Goal: Information Seeking & Learning: Learn about a topic

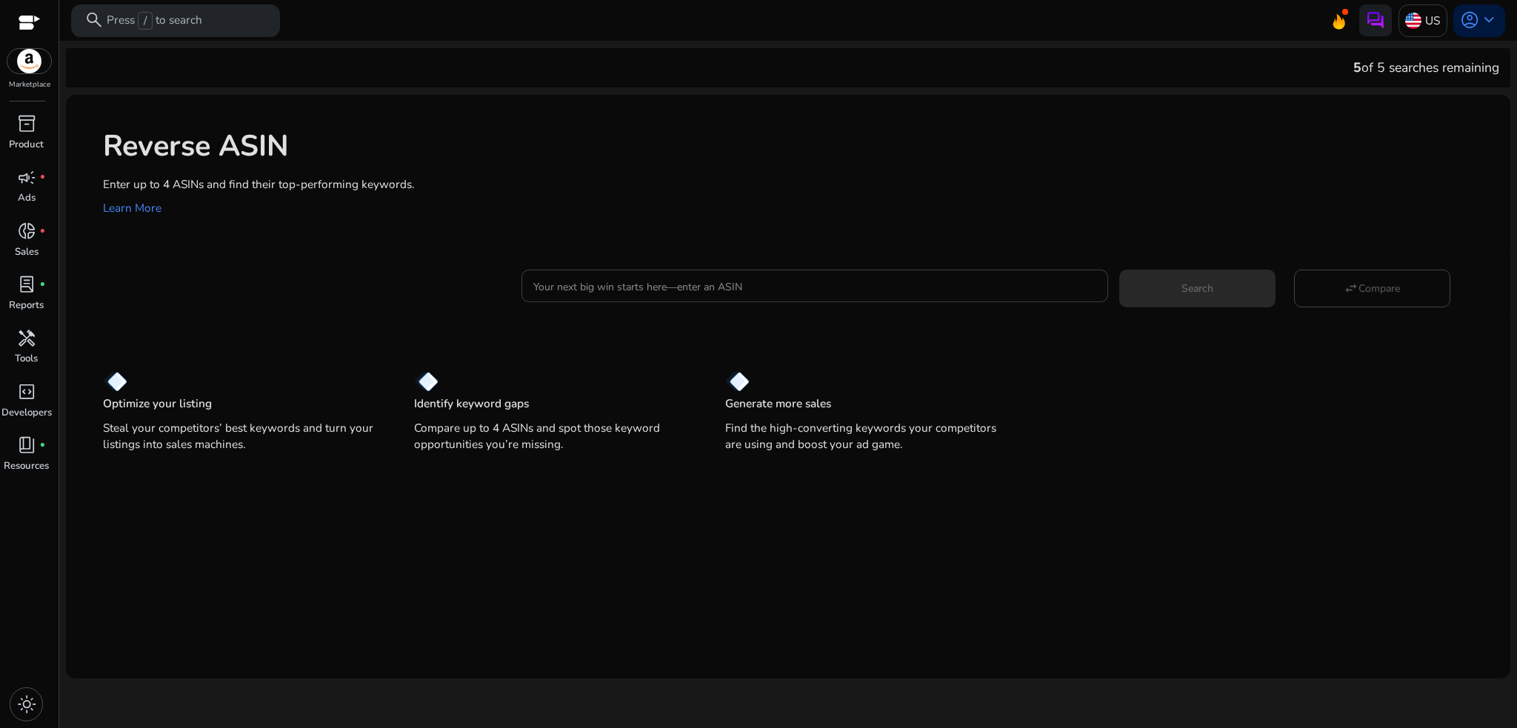
click at [691, 286] on input "Your next big win starts here—enter an ASIN" at bounding box center [814, 286] width 562 height 16
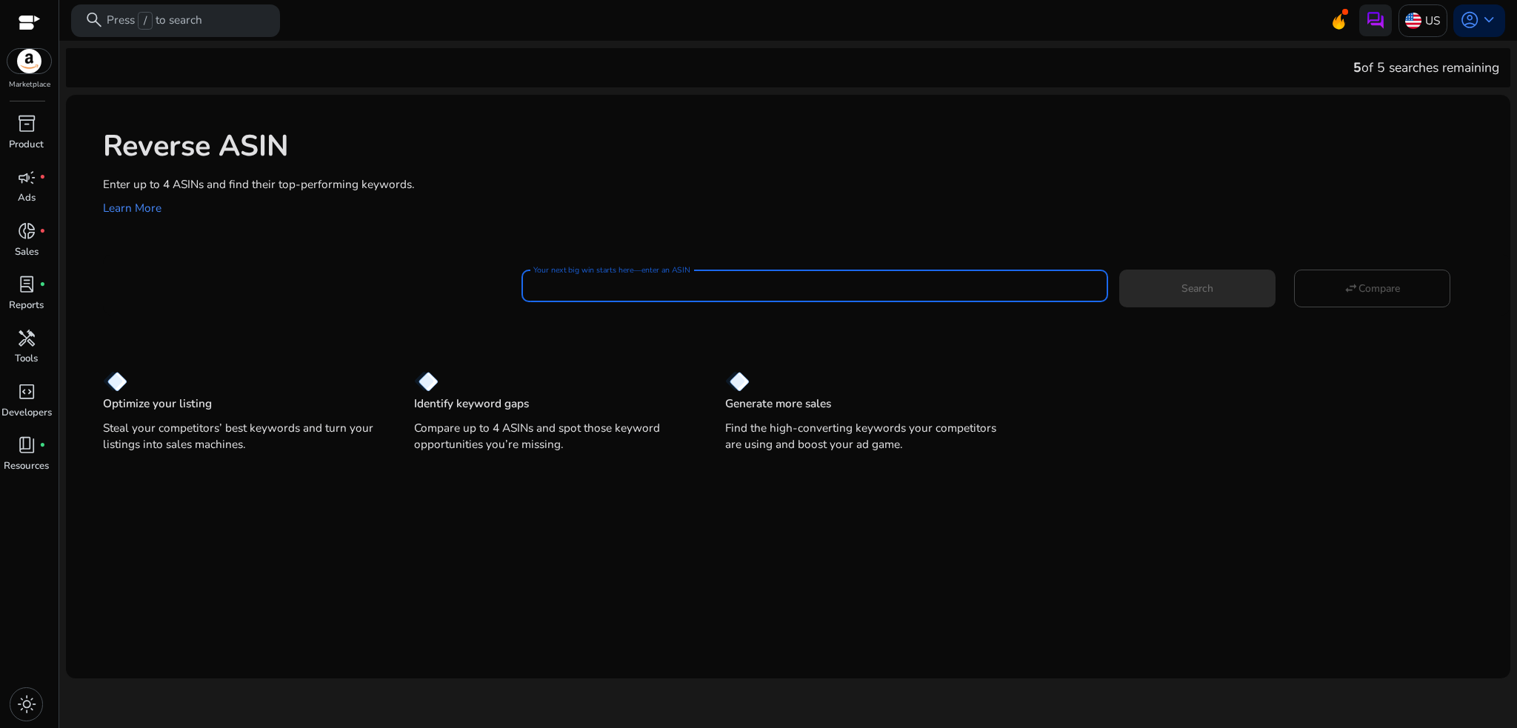
paste input "**********"
type input "**********"
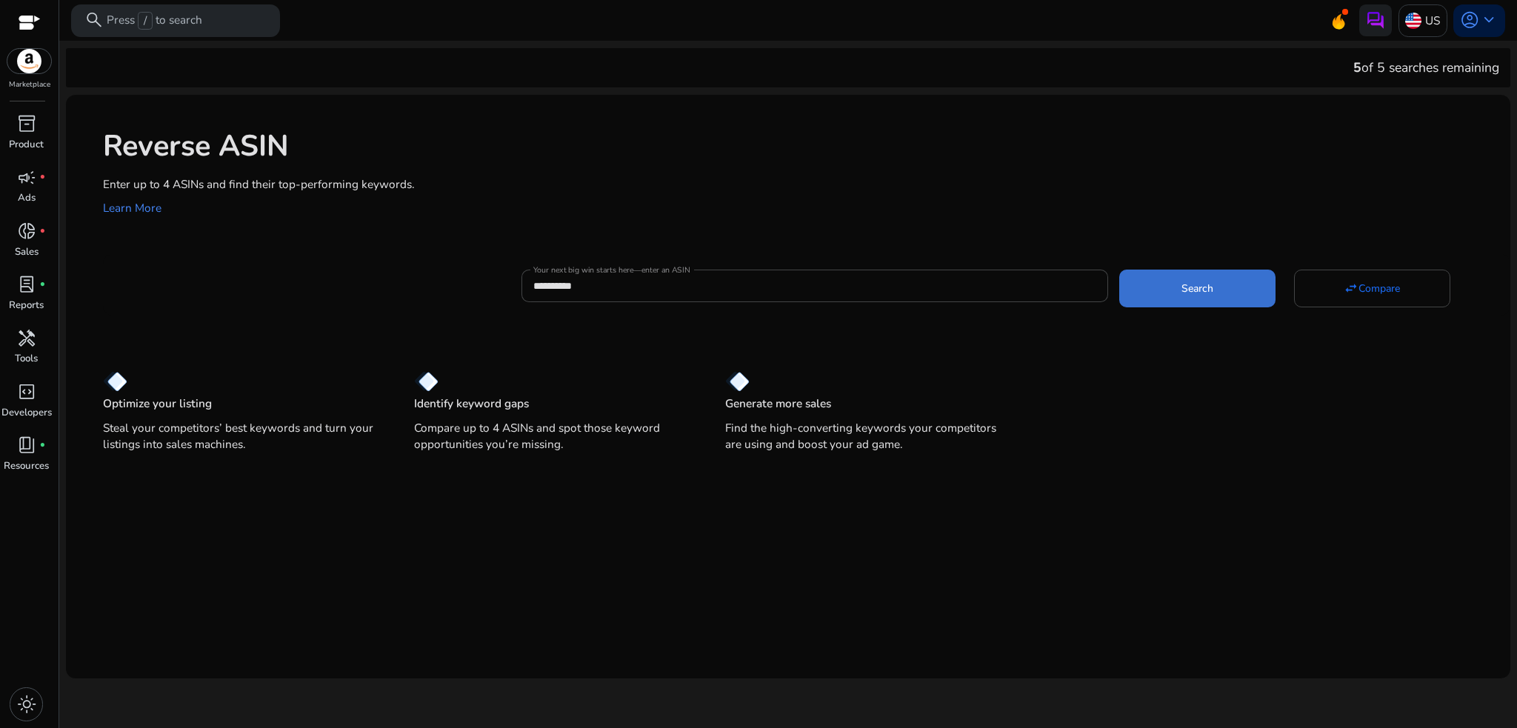
click at [1192, 285] on span "Search" at bounding box center [1198, 289] width 32 height 16
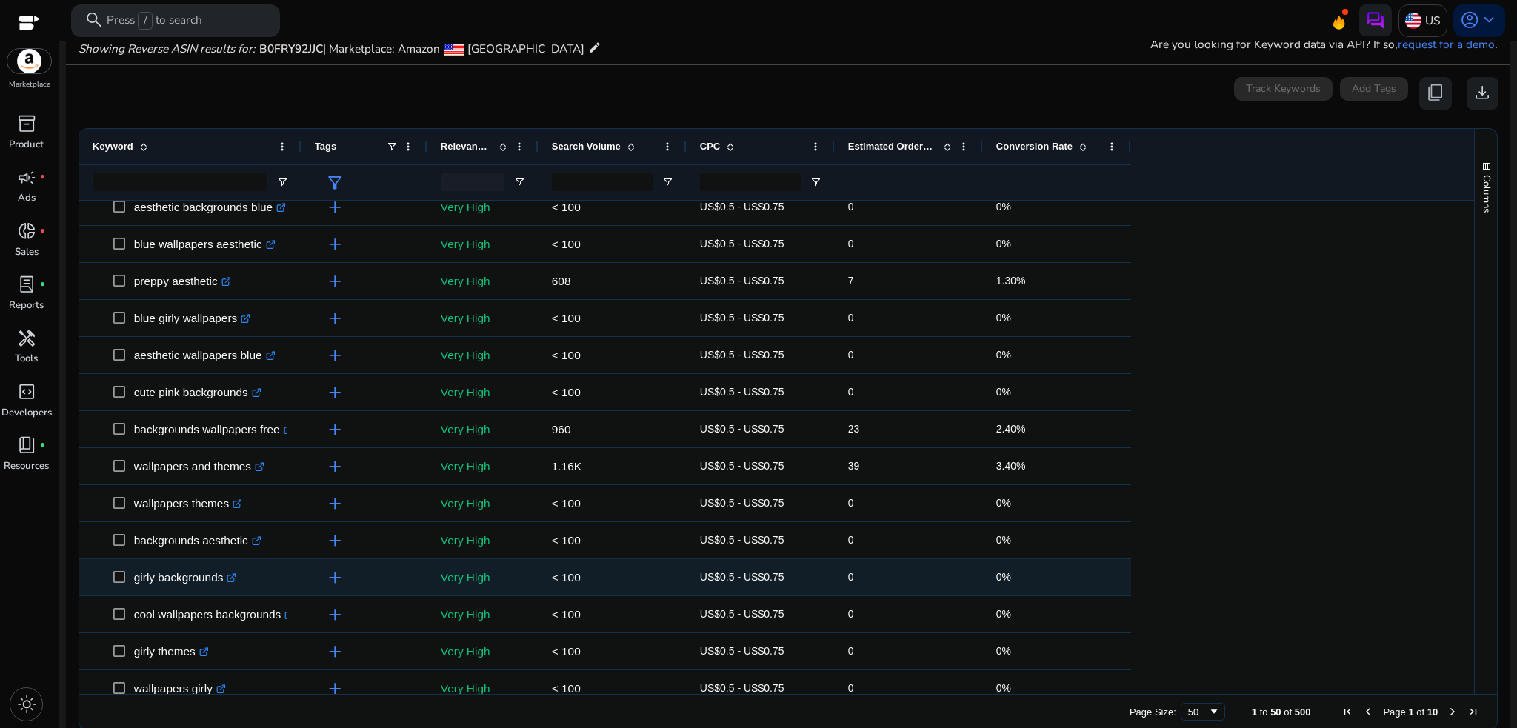
scroll to position [395, 0]
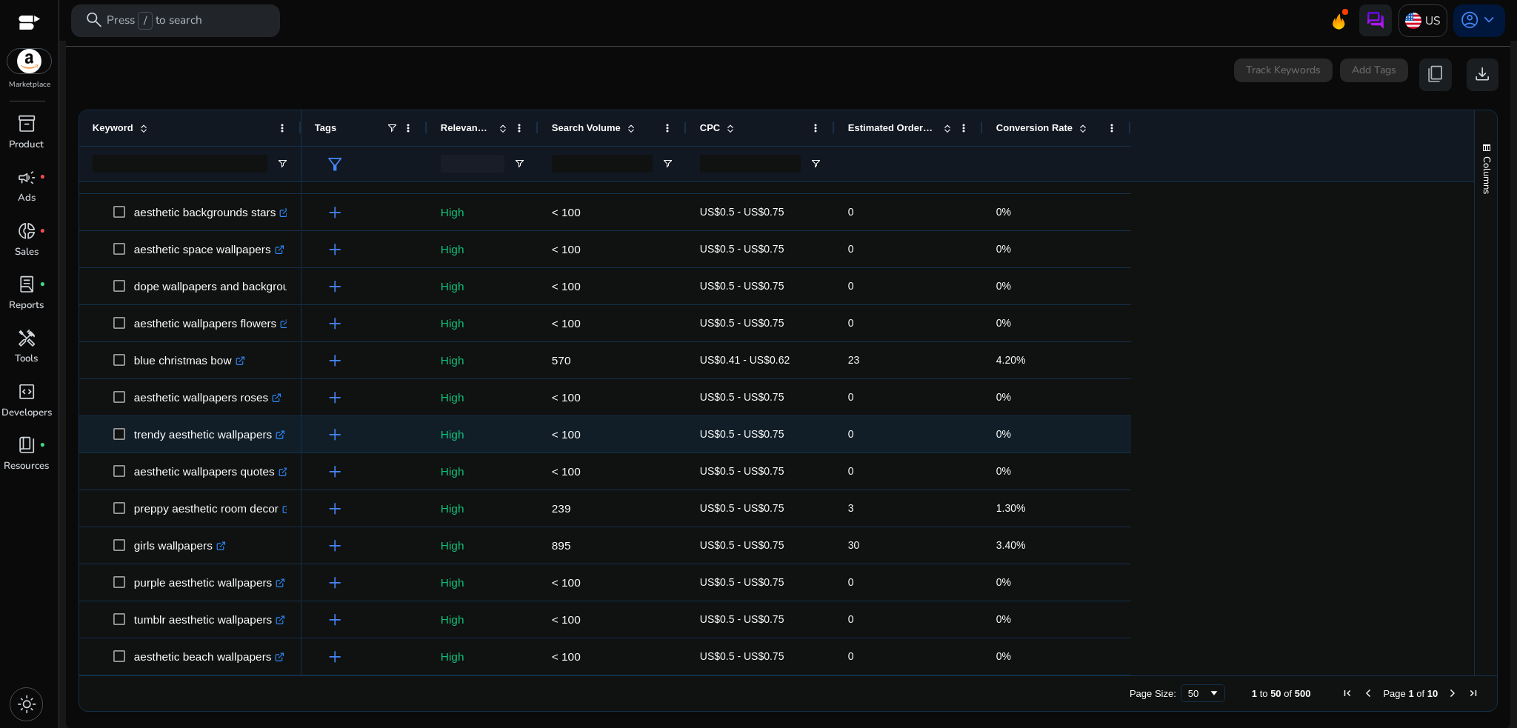
scroll to position [184, 0]
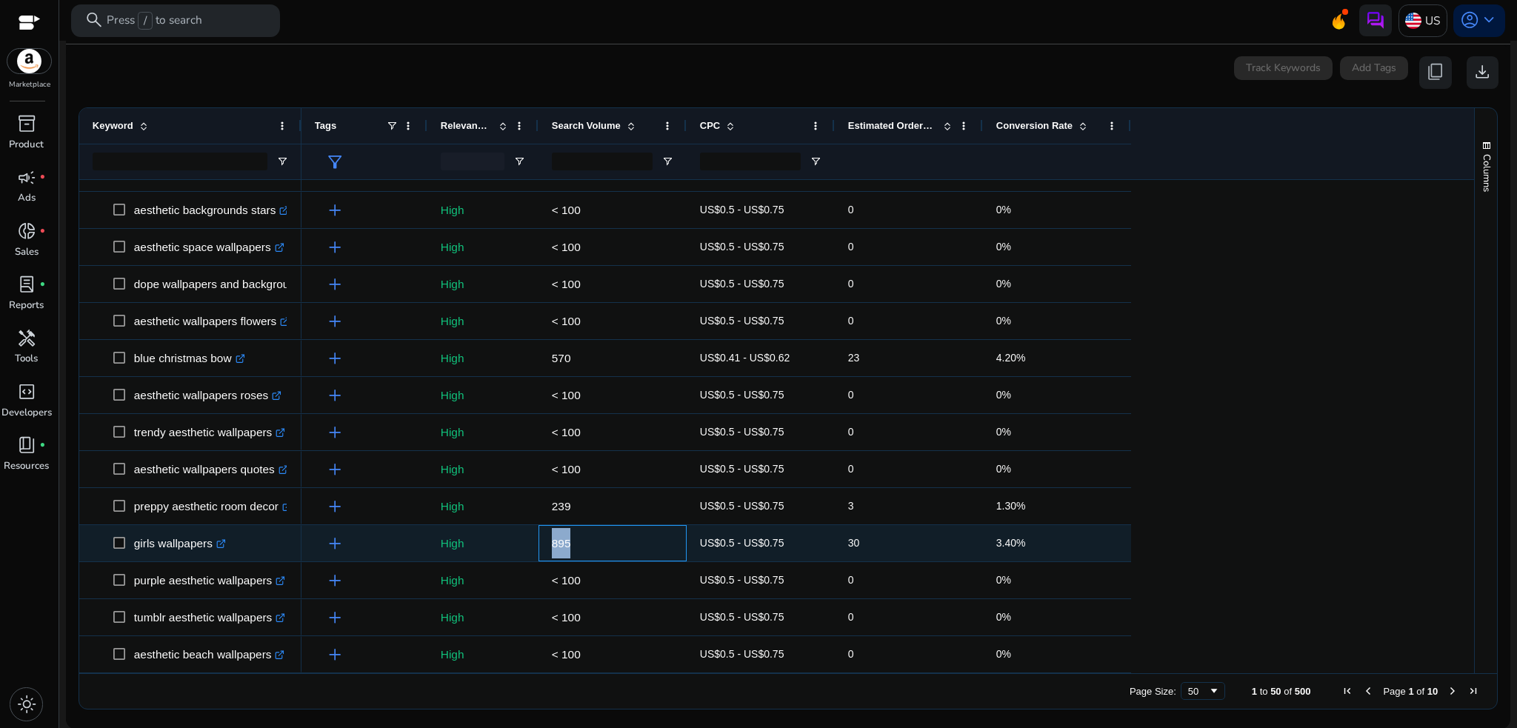
drag, startPoint x: 572, startPoint y: 537, endPoint x: 541, endPoint y: 542, distance: 31.5
click at [541, 542] on div "895" at bounding box center [613, 543] width 148 height 36
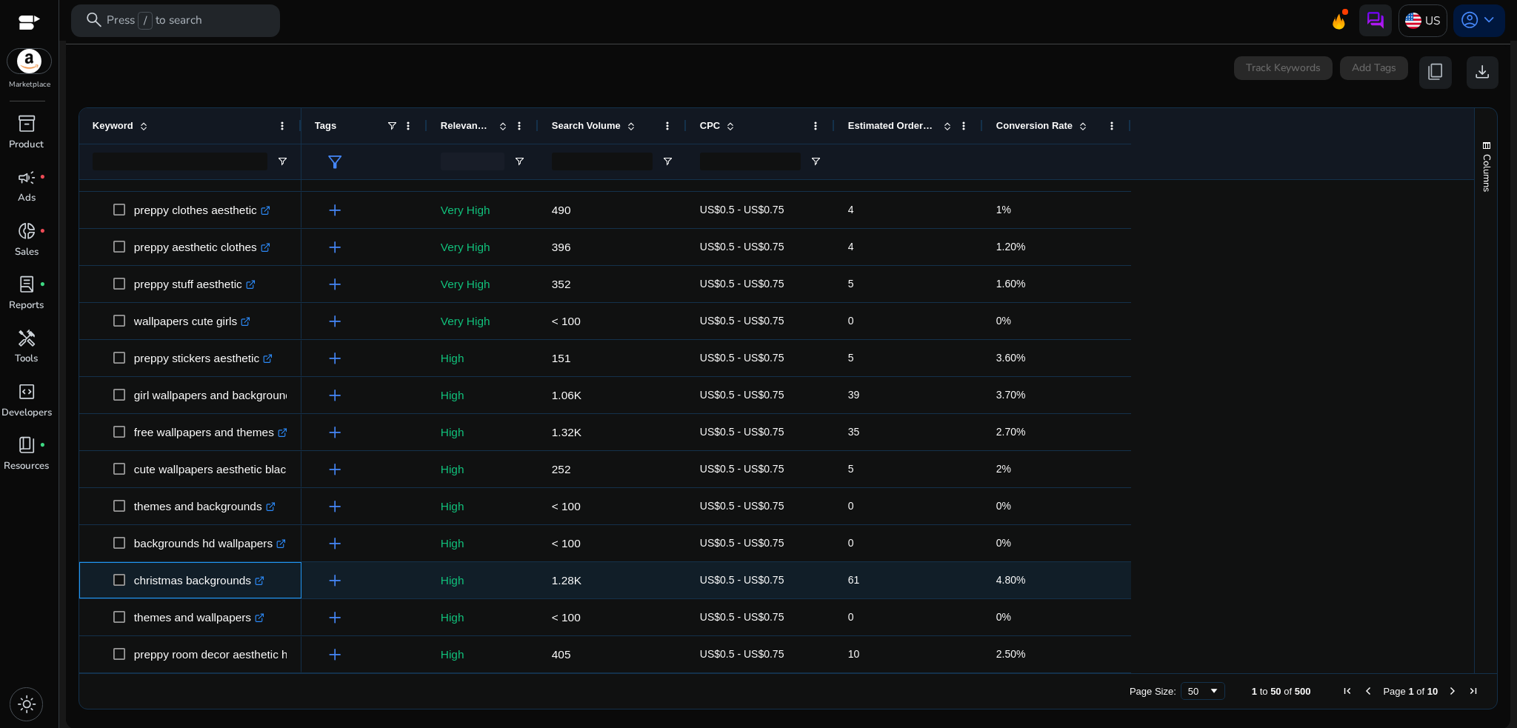
drag, startPoint x: 249, startPoint y: 581, endPoint x: 125, endPoint y: 583, distance: 123.7
click at [125, 583] on span "christmas backgrounds .st0{fill:#2c8af8}" at bounding box center [200, 580] width 175 height 30
copy span "christmas backgrounds"
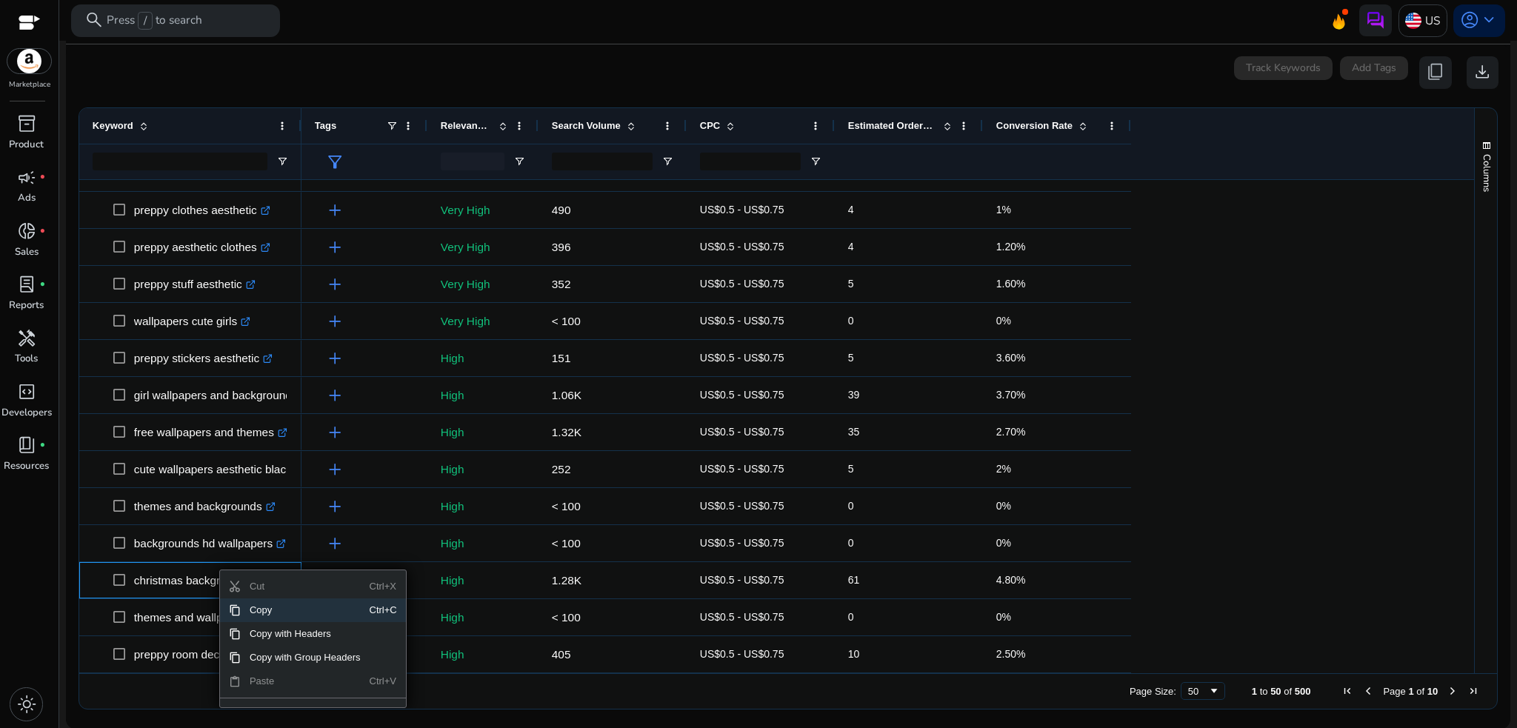
click at [284, 609] on span "Copy" at bounding box center [305, 611] width 129 height 24
click at [274, 613] on span "Copy" at bounding box center [308, 611] width 129 height 24
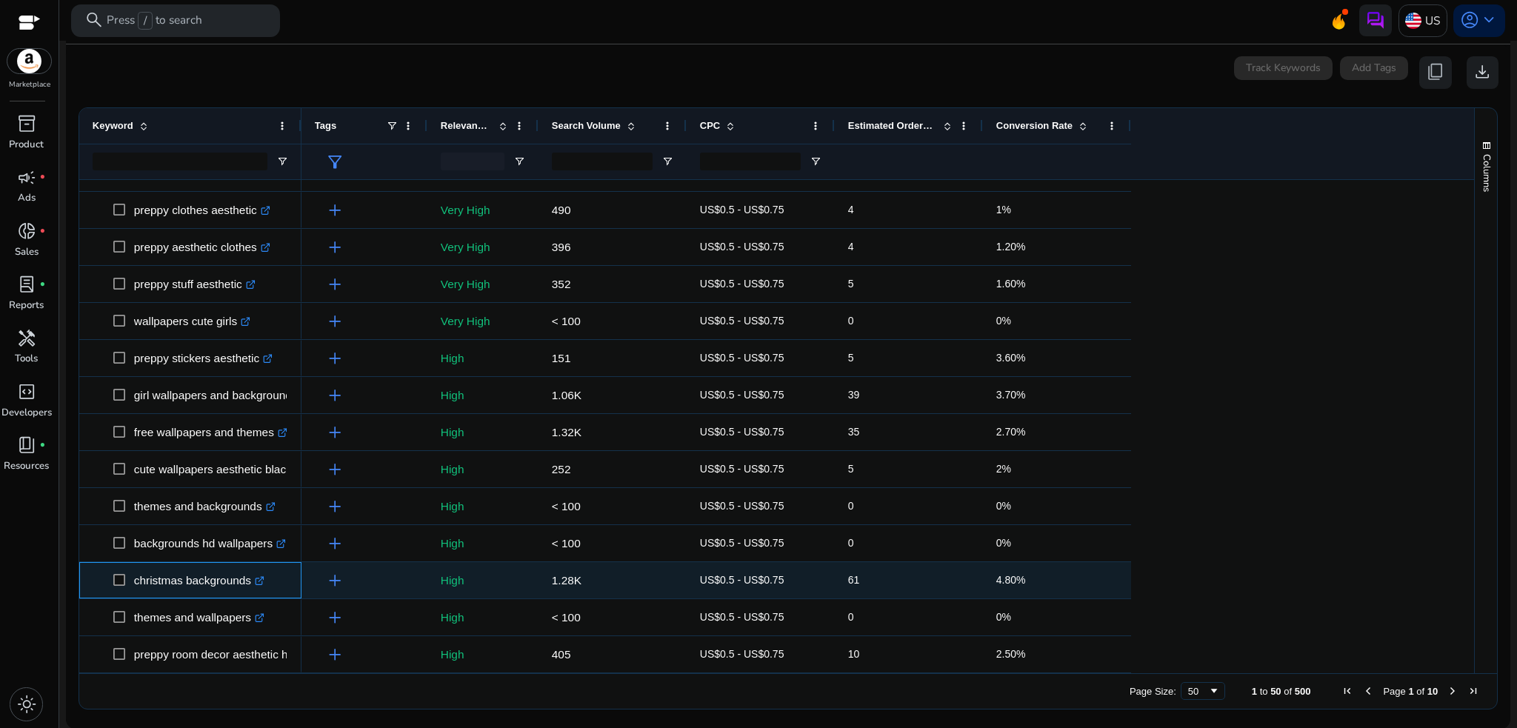
copy span "christmas backgrounds"
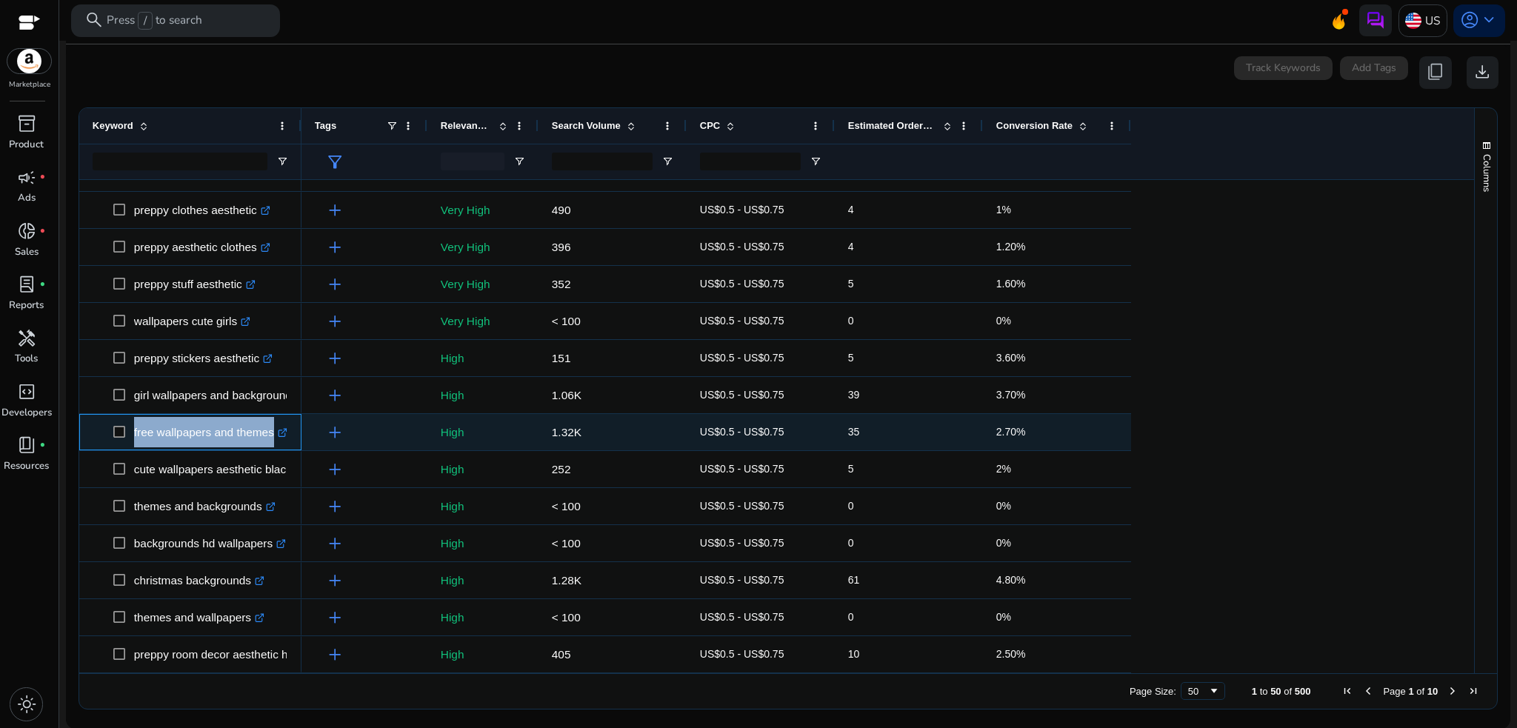
drag, startPoint x: 127, startPoint y: 430, endPoint x: 268, endPoint y: 442, distance: 141.3
click at [268, 442] on span "free wallpapers and themes .st0{fill:#2c8af8}" at bounding box center [200, 432] width 175 height 30
copy span "free wallpapers and theme"
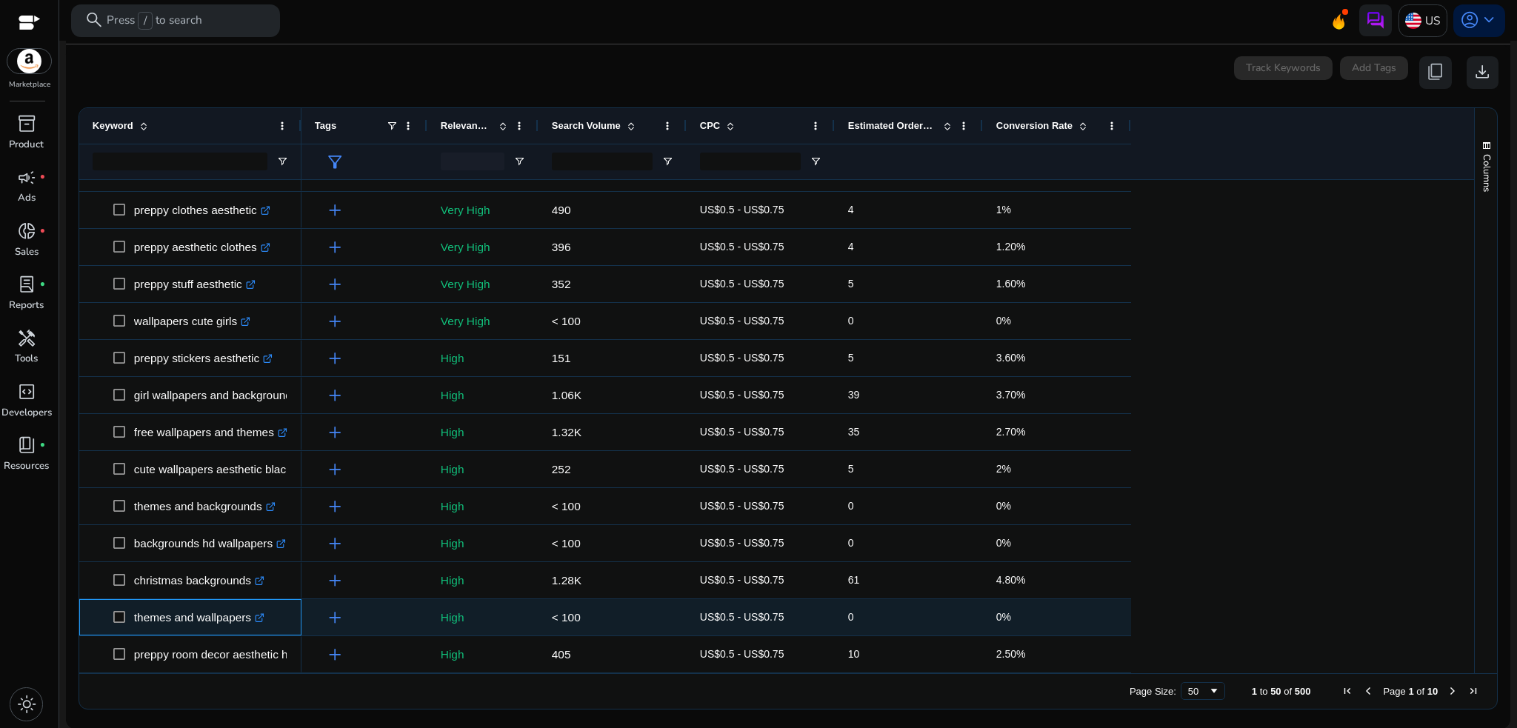
click at [127, 627] on span at bounding box center [123, 617] width 21 height 30
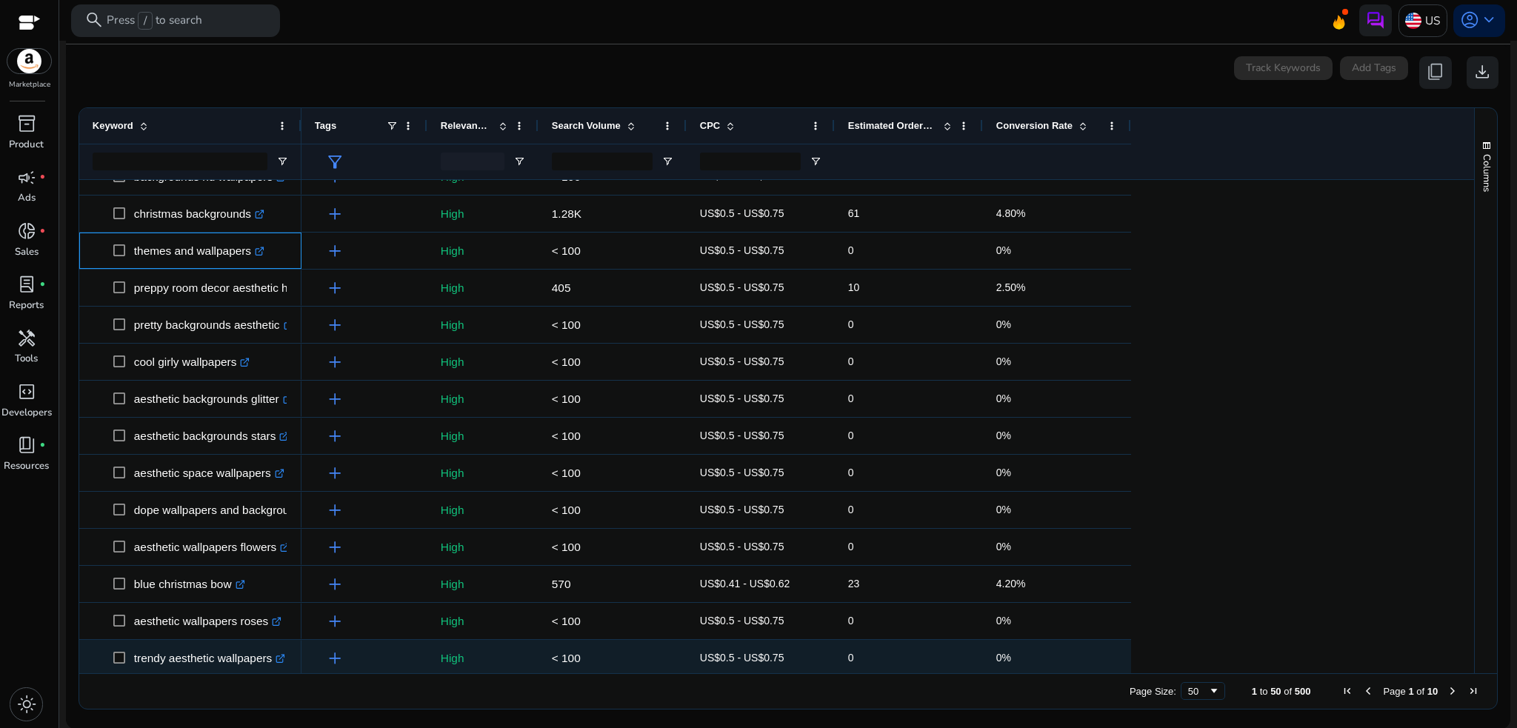
scroll to position [1162, 0]
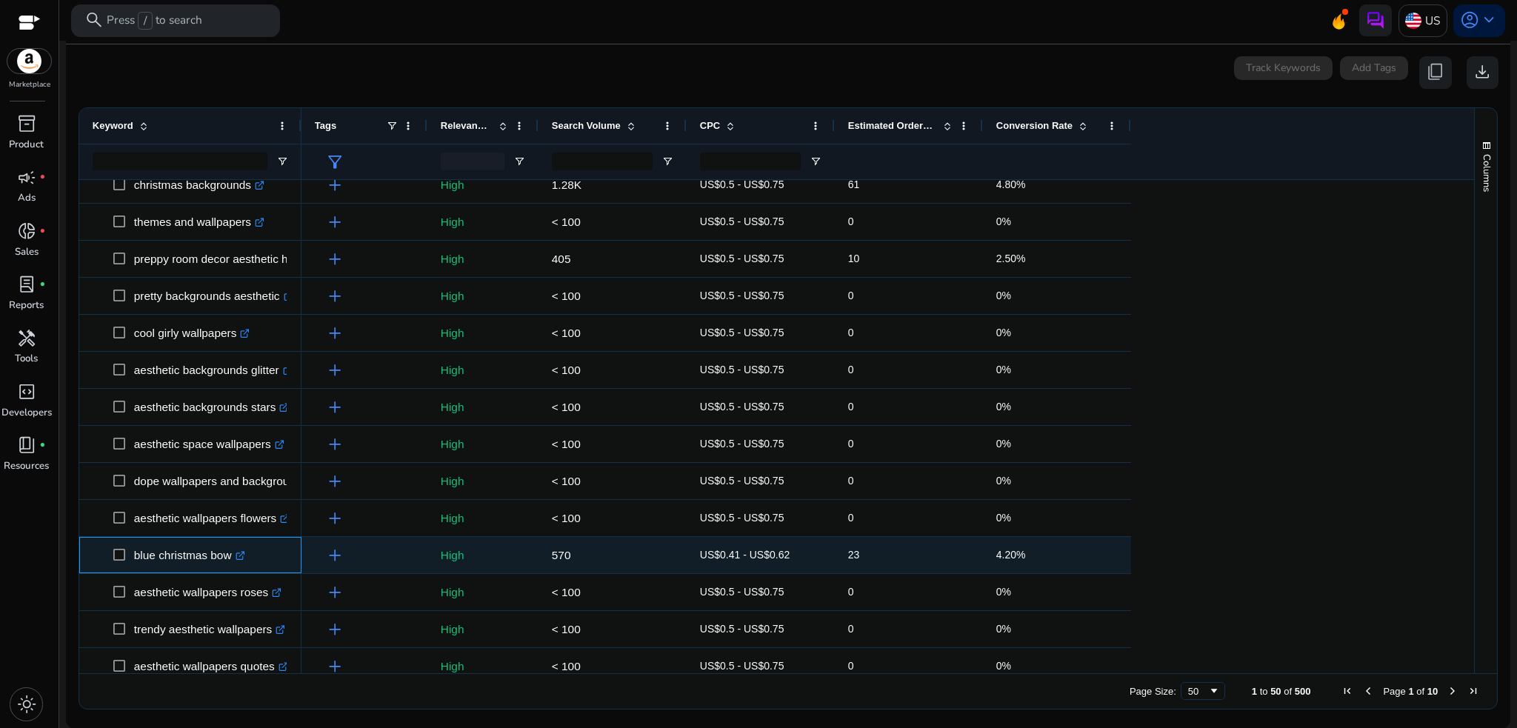
drag, startPoint x: 131, startPoint y: 552, endPoint x: 233, endPoint y: 560, distance: 101.8
click at [233, 560] on span "blue christmas bow .st0{fill:#2c8af8}" at bounding box center [200, 555] width 175 height 30
copy span "blue christmas bow"
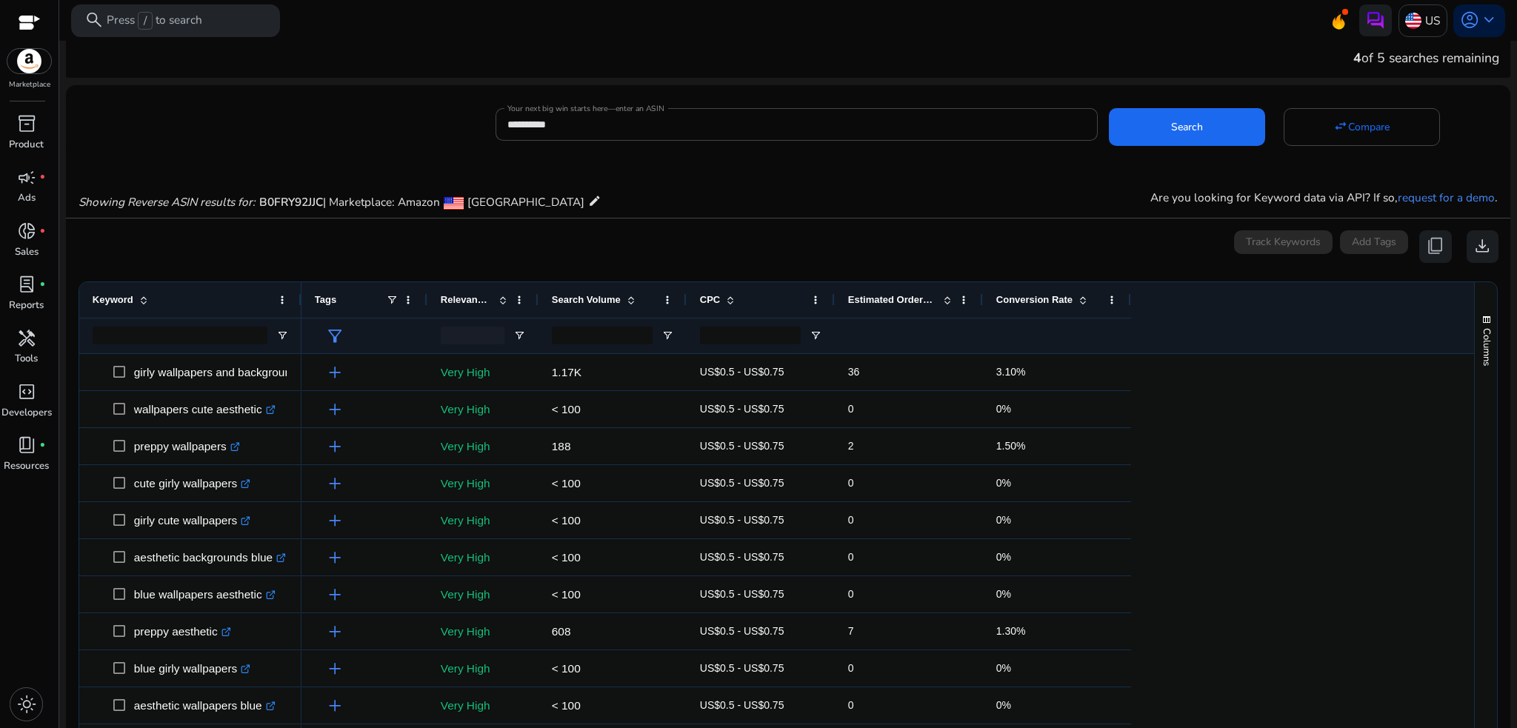
scroll to position [0, 0]
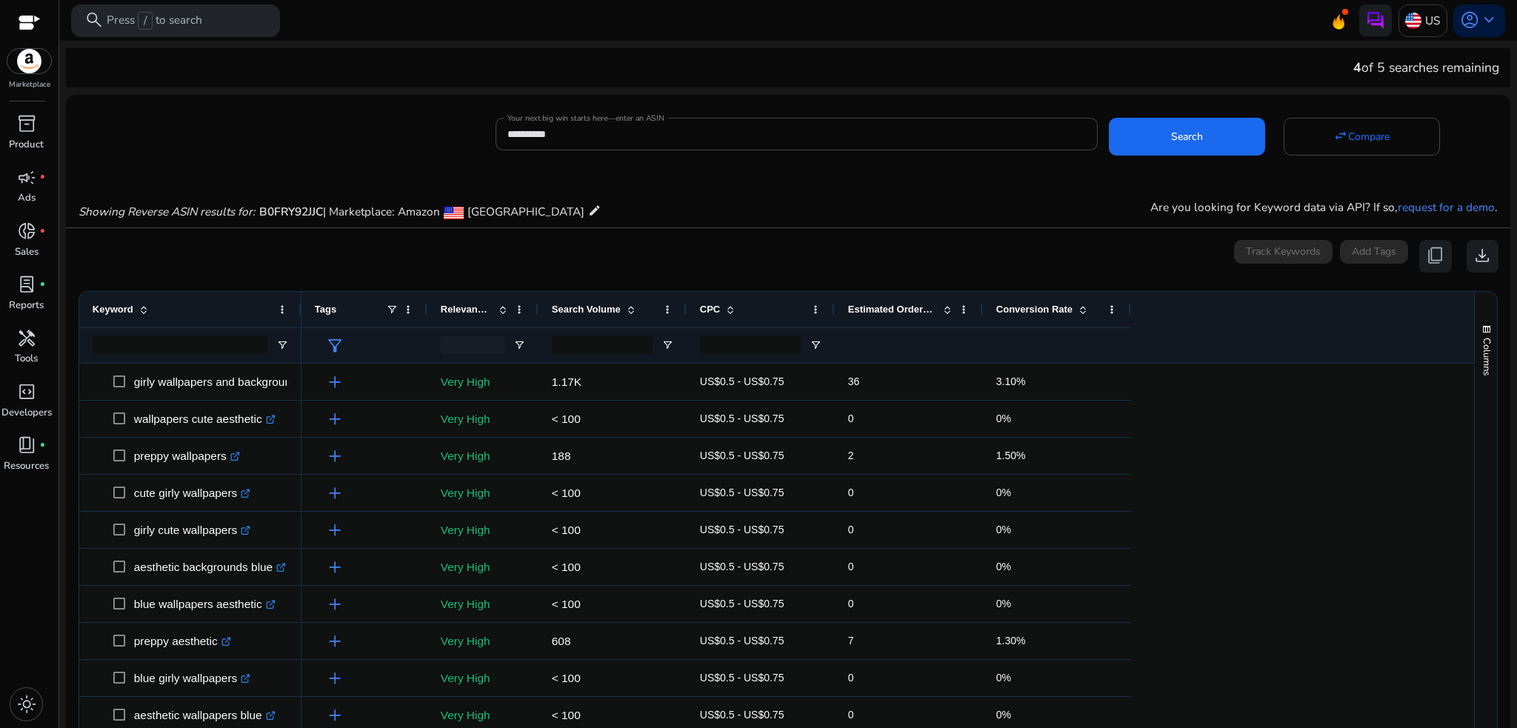
click at [210, 244] on div "0 keyword(s) selected Track Keywords Add Tags content_copy download" at bounding box center [788, 256] width 1421 height 33
